Goal: Task Accomplishment & Management: Manage account settings

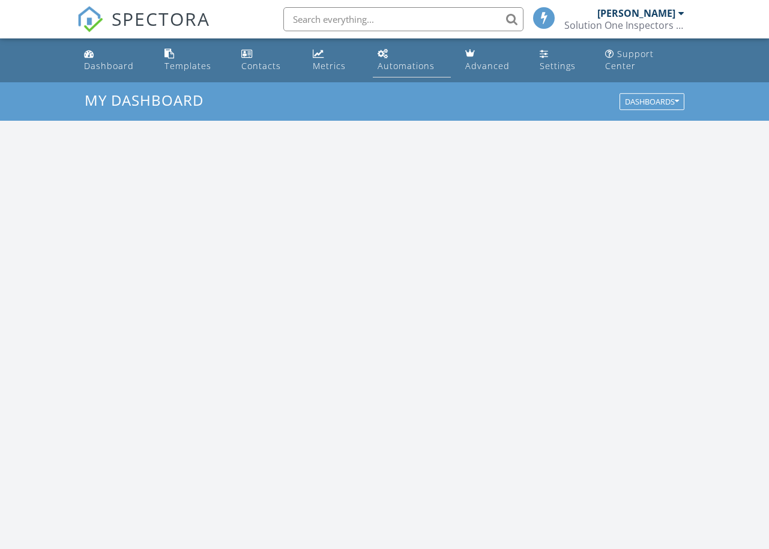
scroll to position [1093, 769]
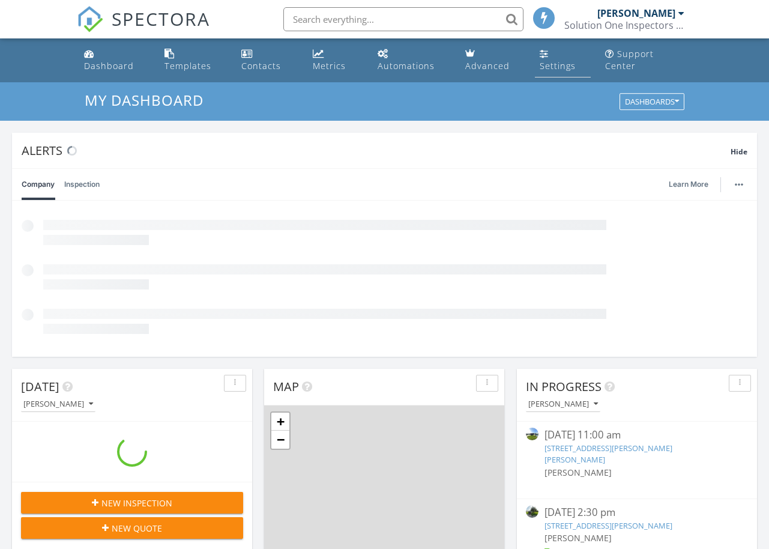
click at [558, 65] on div "Settings" at bounding box center [558, 65] width 36 height 11
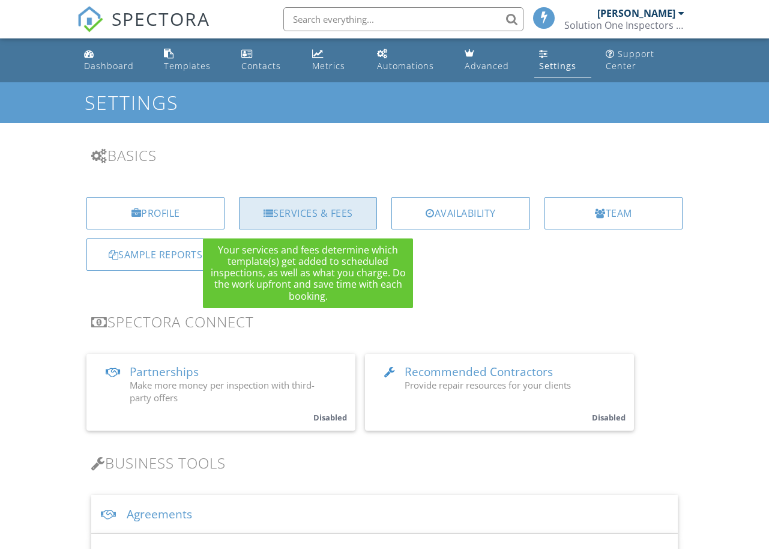
click at [325, 223] on div "Services & Fees" at bounding box center [308, 213] width 138 height 32
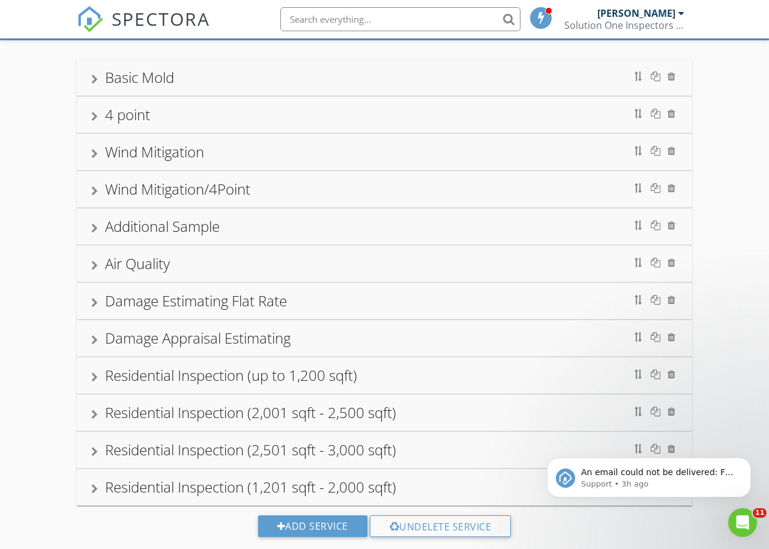
click at [258, 421] on div "Residential Inspection (2,001 sqft - 2,500 sqft)" at bounding box center [384, 413] width 586 height 22
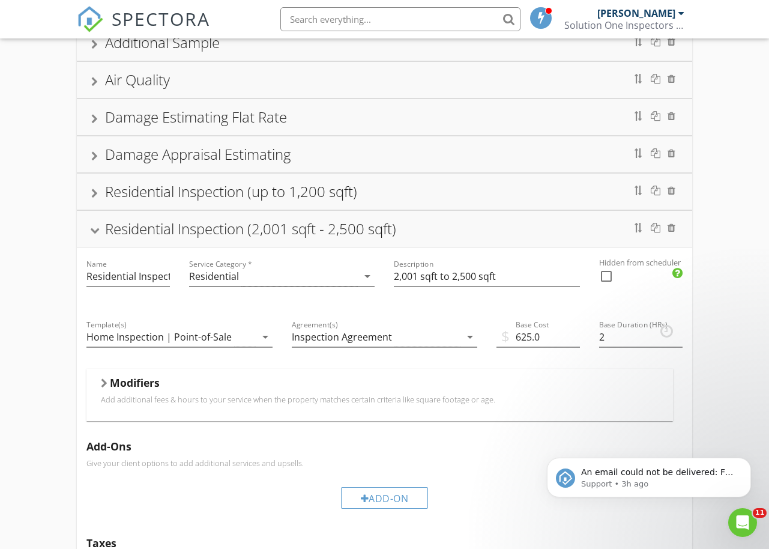
scroll to position [268, 0]
